Goal: Information Seeking & Learning: Learn about a topic

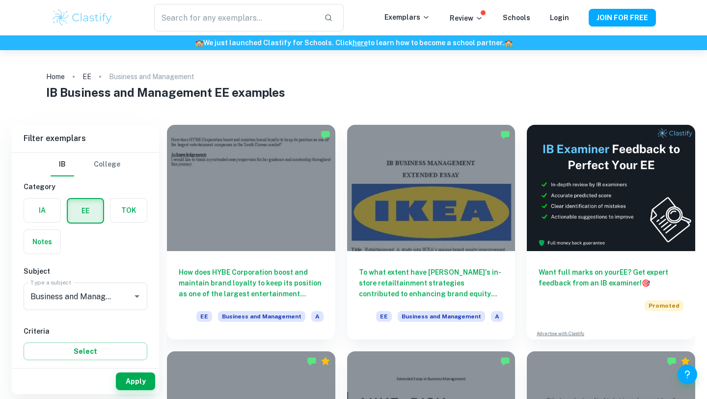
scroll to position [762, 0]
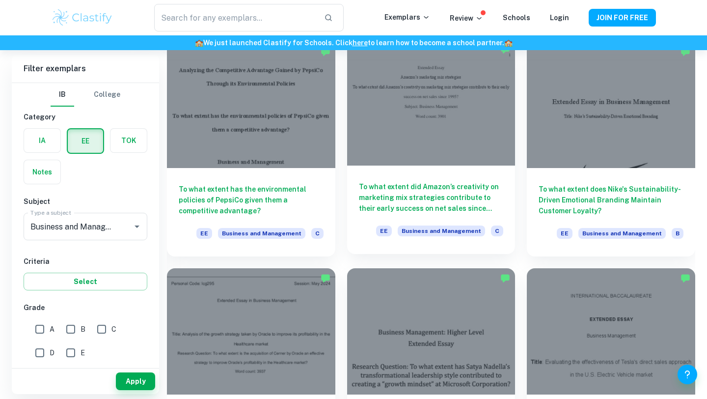
click at [437, 196] on h6 "To what extent did Amazon’s creativity on marketing mix strategies contribute t…" at bounding box center [431, 197] width 145 height 32
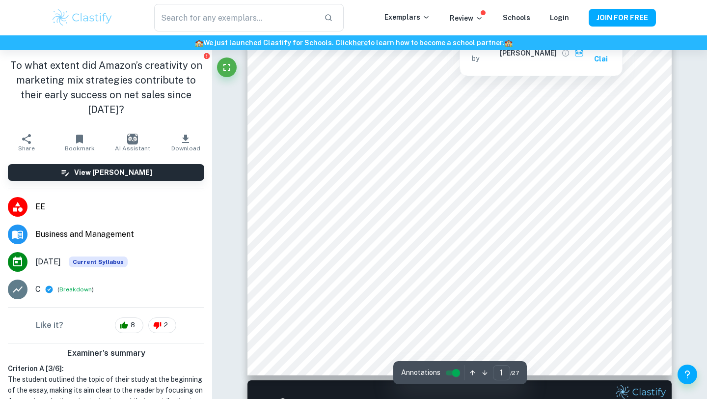
type input "2"
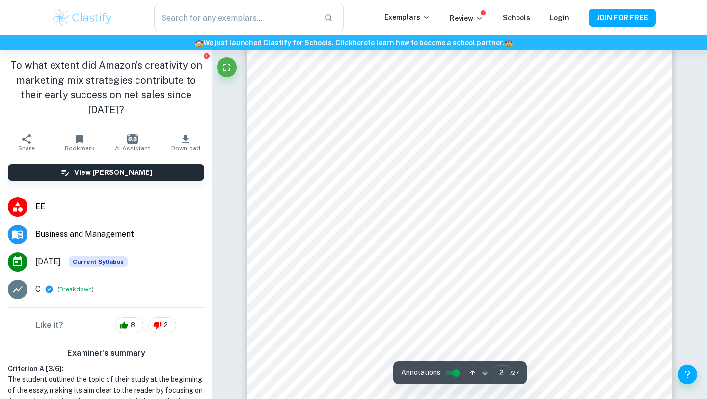
scroll to position [817, 0]
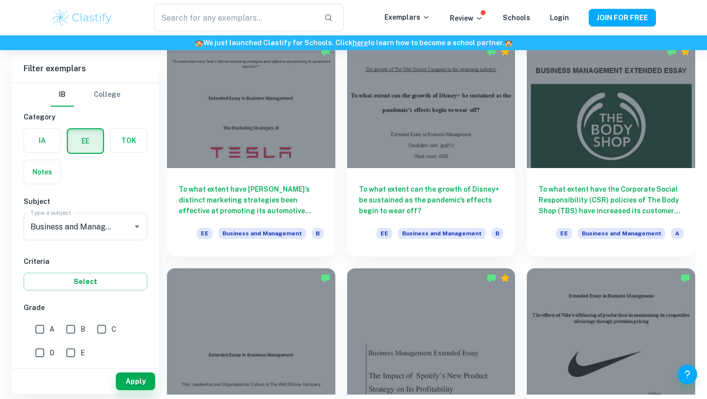
scroll to position [2110, 0]
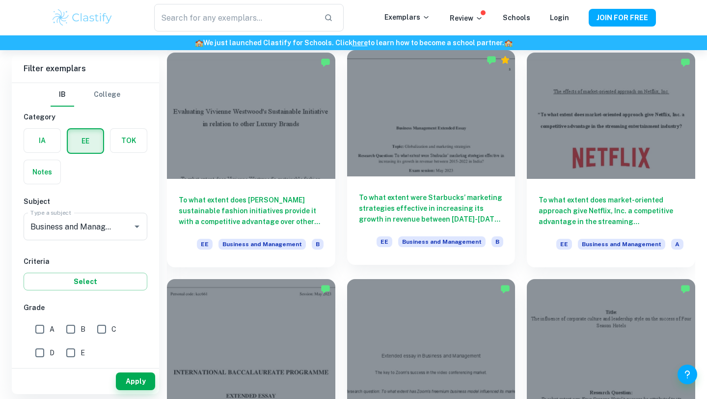
click at [416, 207] on h6 "To what extent were Starbucks’ marketing strategies effective in increasing its…" at bounding box center [431, 208] width 145 height 32
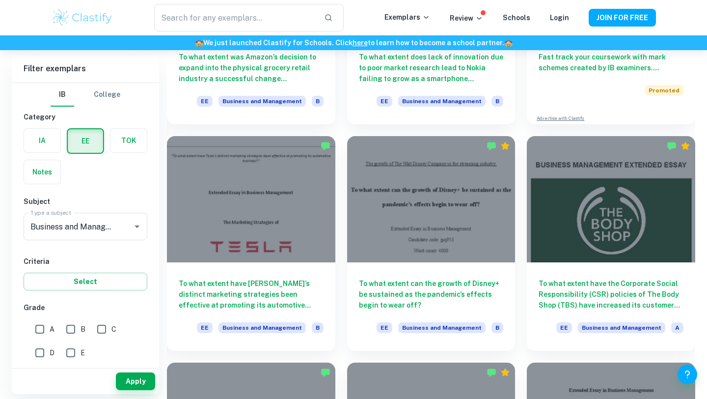
scroll to position [2934, 0]
